Goal: Task Accomplishment & Management: Complete application form

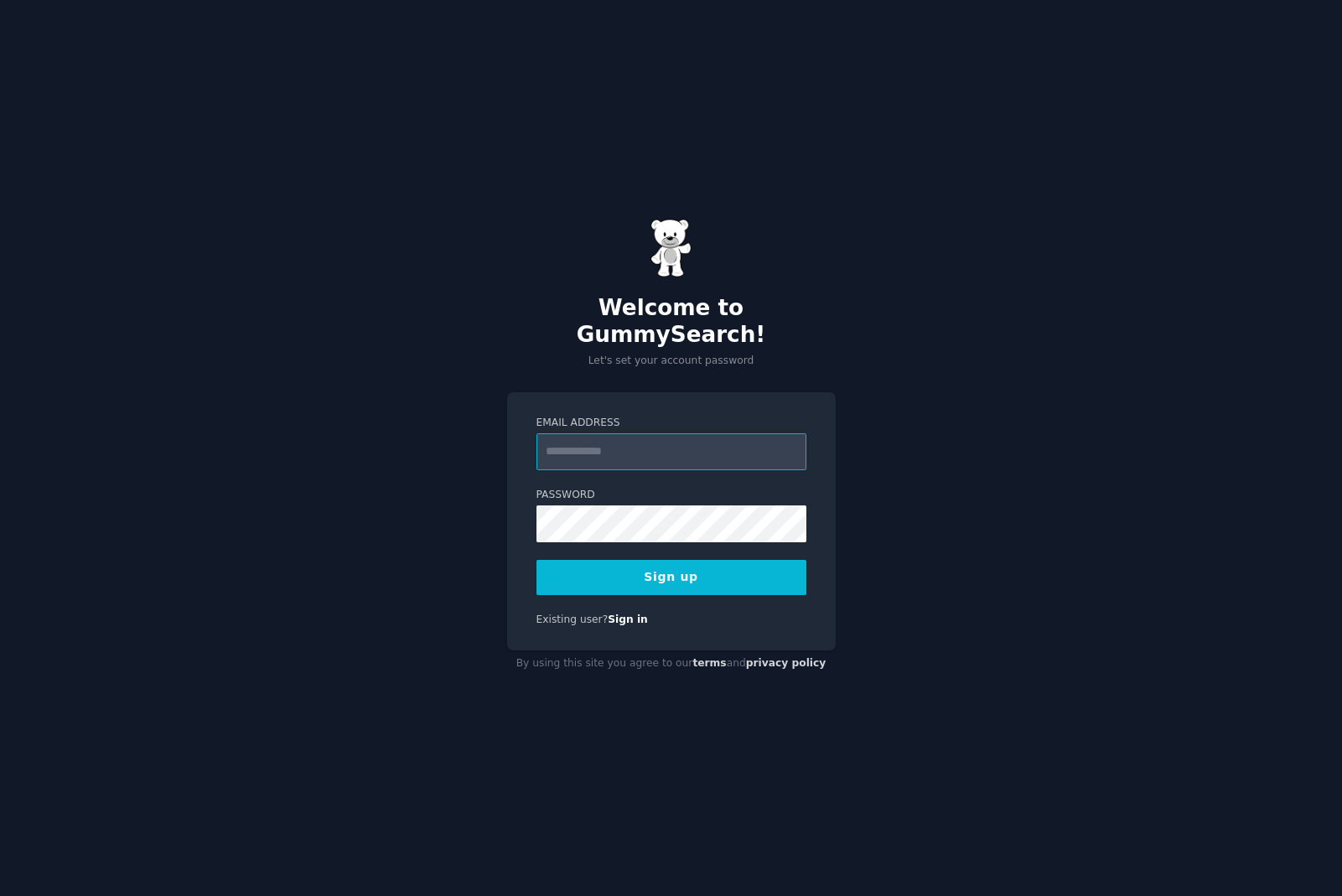
type input "**********"
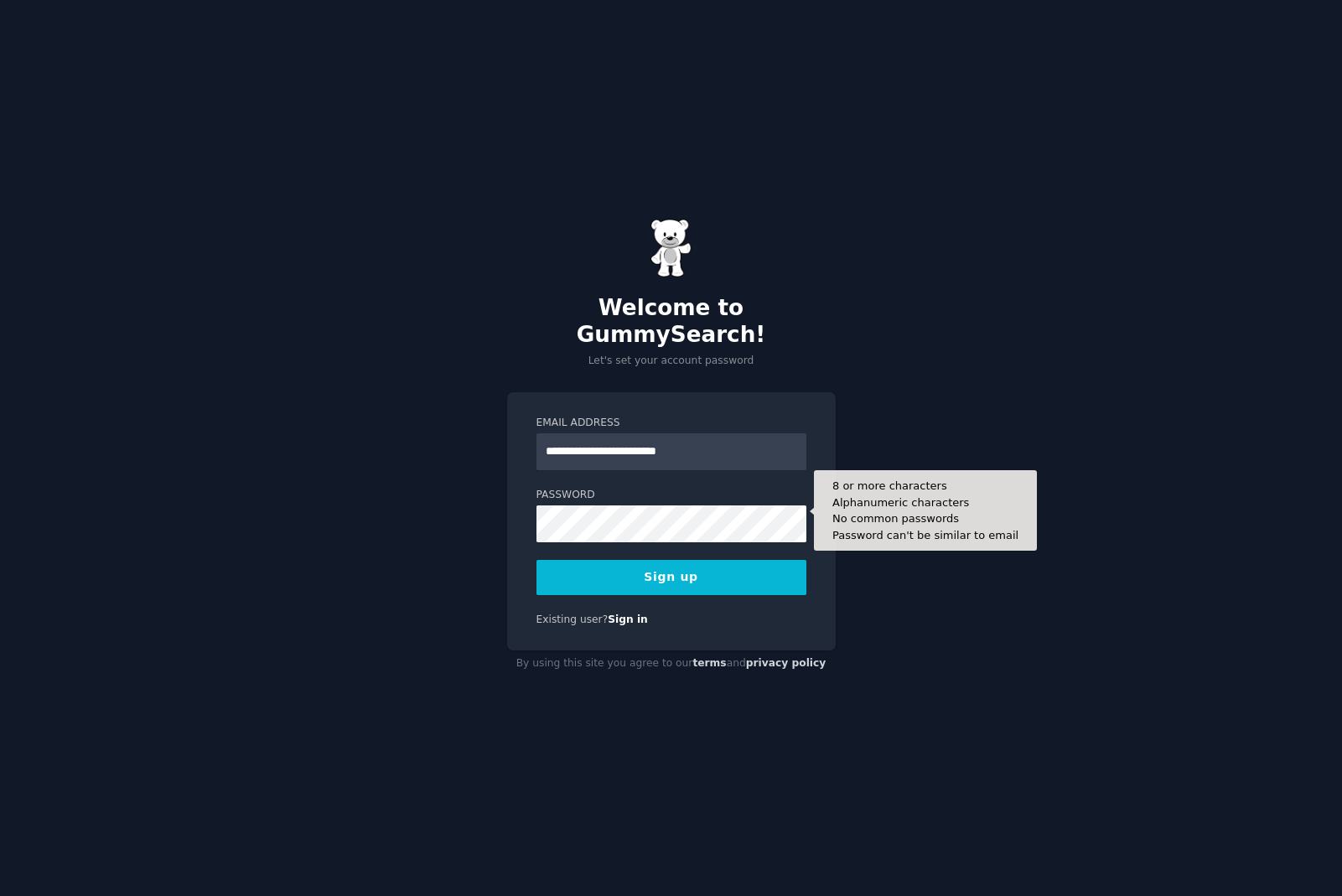
click at [702, 567] on button "Sign up" at bounding box center [671, 577] width 270 height 35
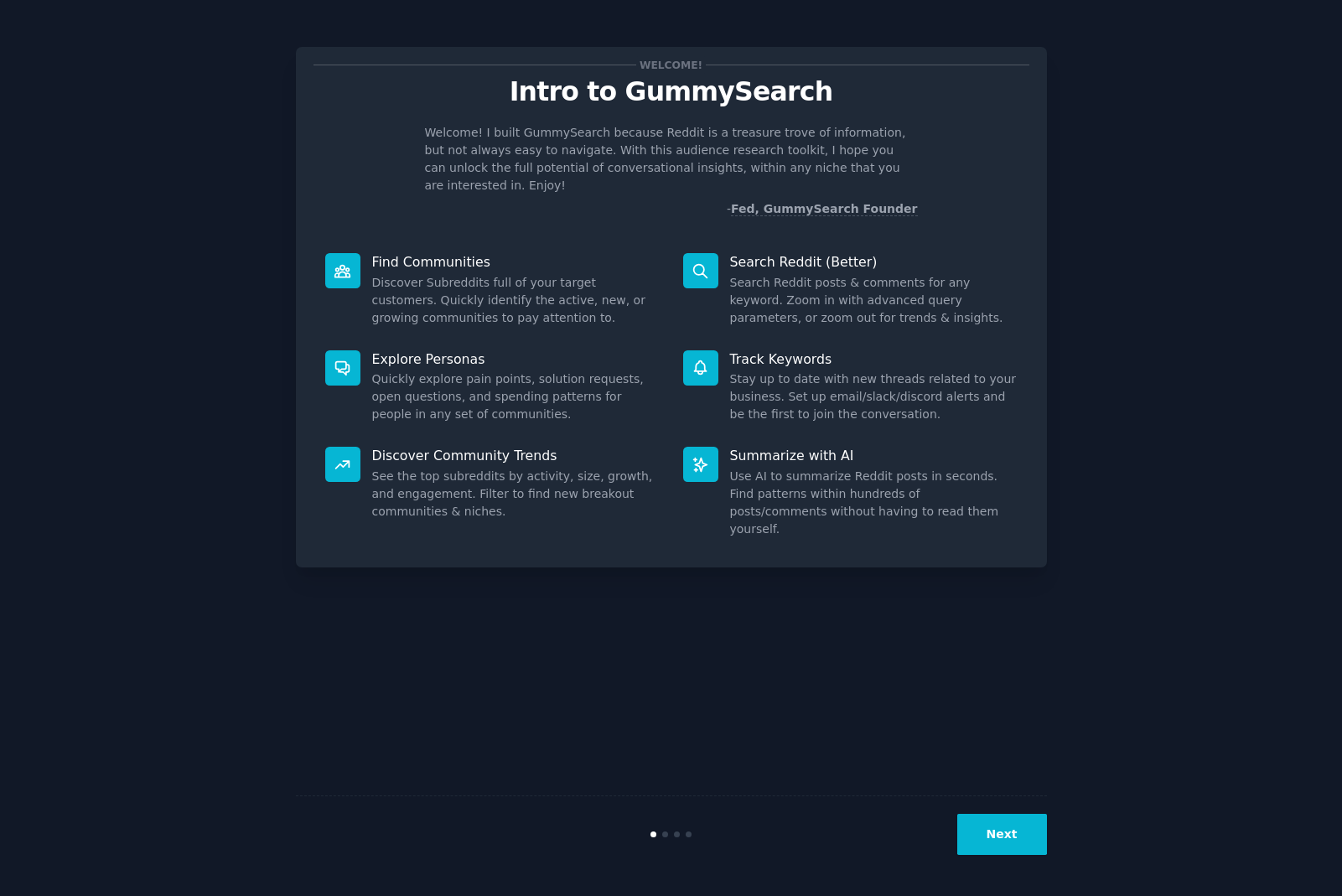
click at [1010, 831] on button "Next" at bounding box center [1002, 835] width 89 height 41
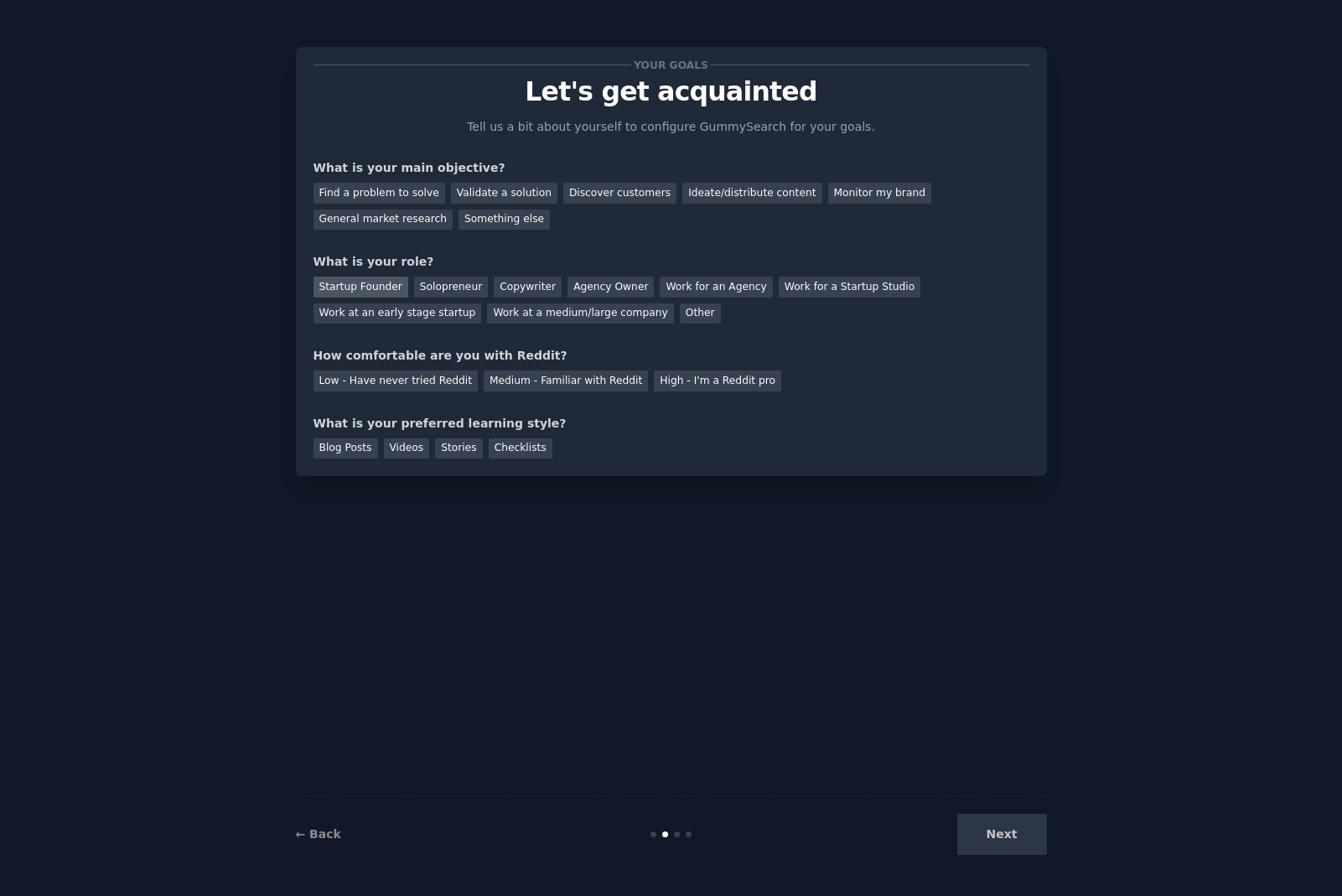
click at [377, 288] on div "Startup Founder" at bounding box center [360, 287] width 95 height 21
click at [601, 193] on div "Discover customers" at bounding box center [620, 193] width 113 height 21
click at [517, 381] on div "Medium - Familiar with Reddit" at bounding box center [565, 381] width 165 height 21
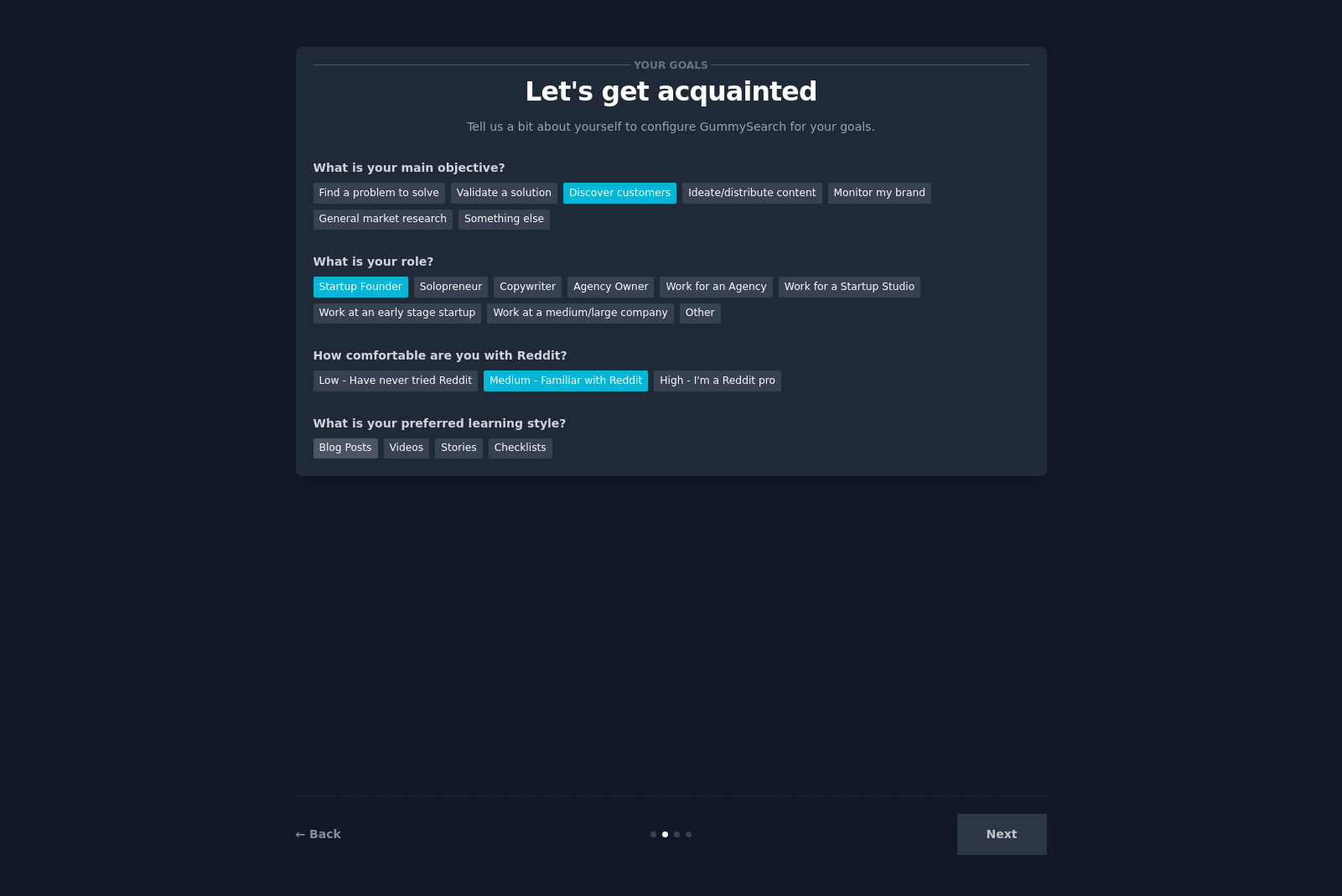
click at [335, 453] on div "Blog Posts" at bounding box center [345, 448] width 65 height 21
click at [391, 448] on div "Videos" at bounding box center [406, 448] width 46 height 21
click at [350, 452] on div "Blog Posts" at bounding box center [345, 448] width 65 height 21
click at [1002, 830] on button "Next" at bounding box center [1002, 835] width 89 height 41
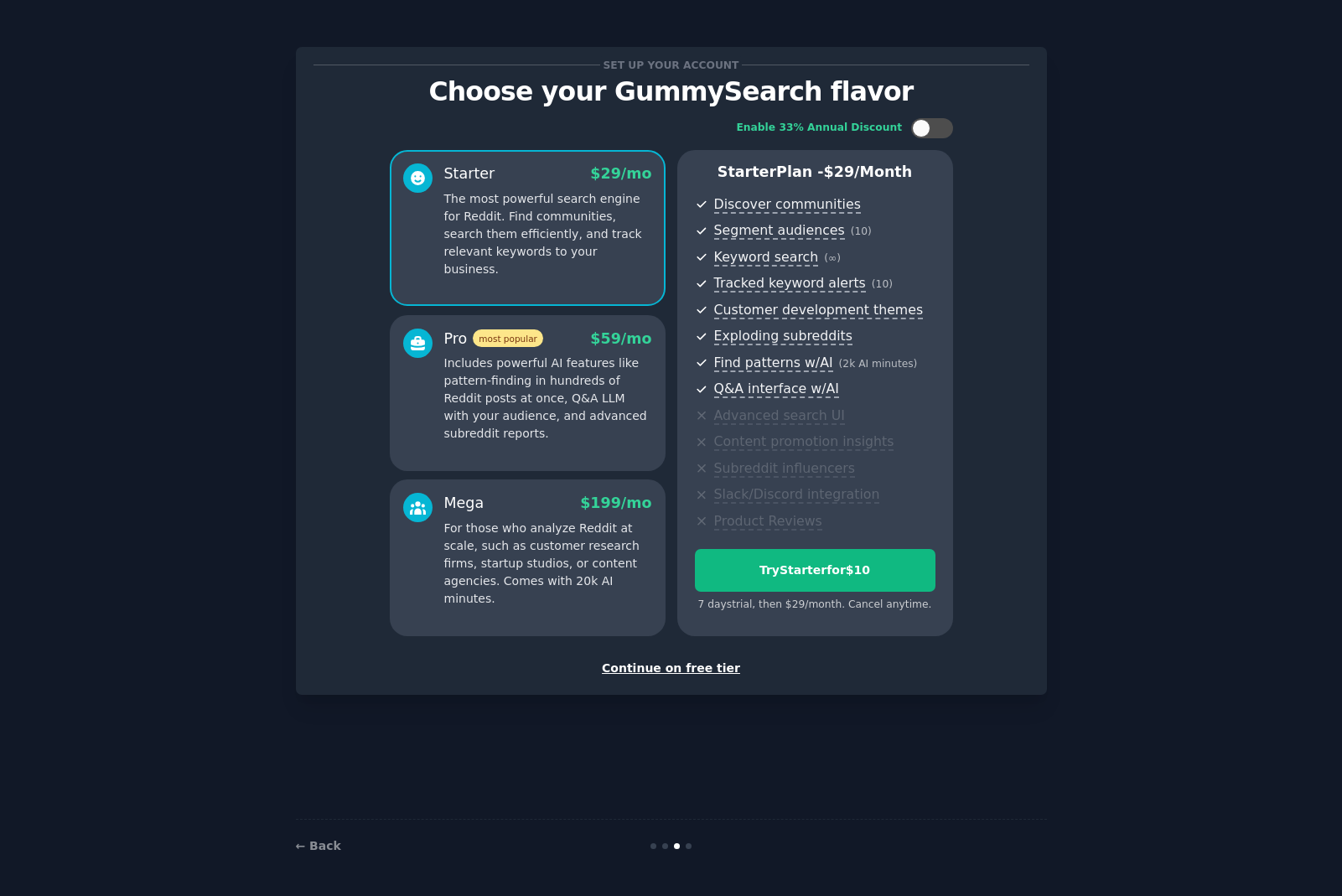
click at [704, 669] on div "Continue on free tier" at bounding box center [671, 668] width 716 height 18
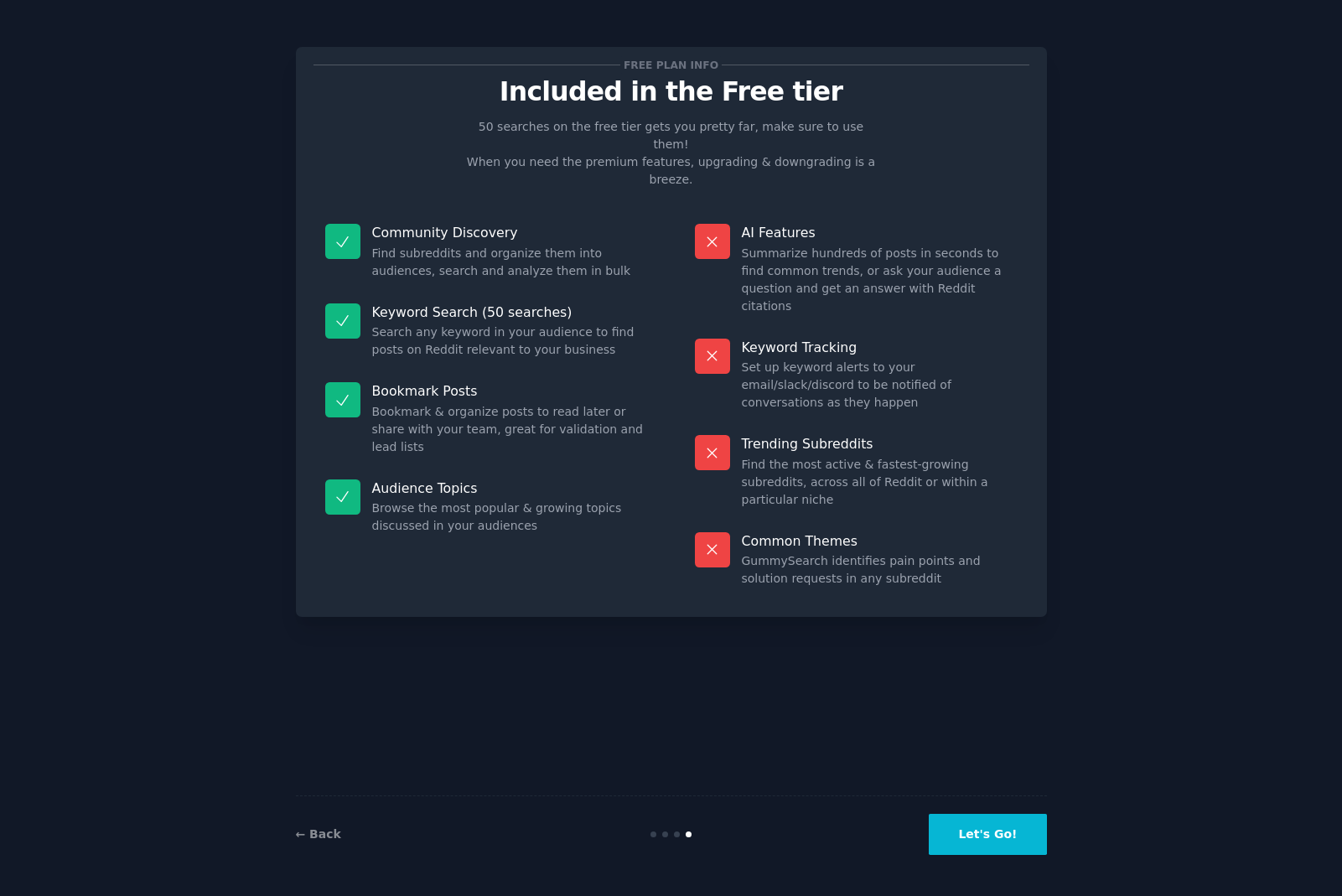
click at [976, 826] on button "Let's Go!" at bounding box center [987, 835] width 118 height 41
